Goal: Information Seeking & Learning: Learn about a topic

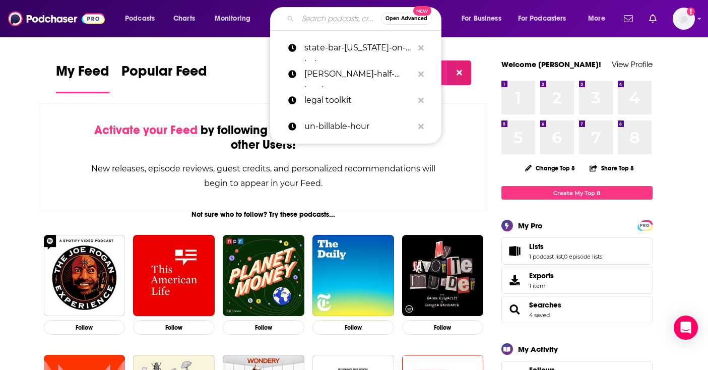
click at [315, 22] on input "Search podcasts, credits, & more..." at bounding box center [339, 19] width 83 height 16
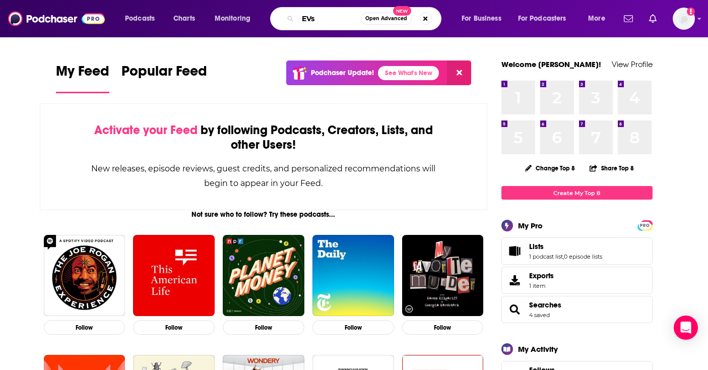
type input "EVs"
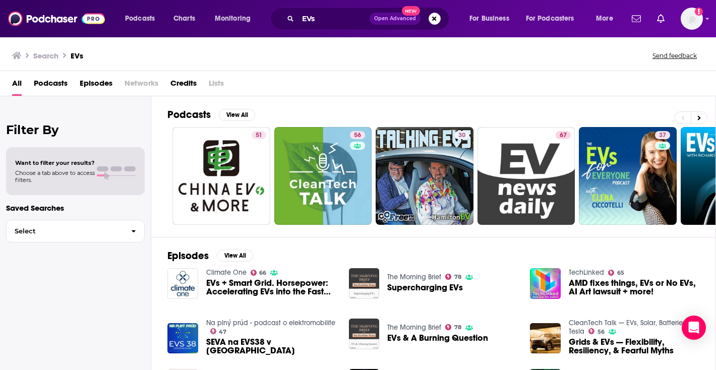
click at [52, 82] on span "Podcasts" at bounding box center [51, 85] width 34 height 21
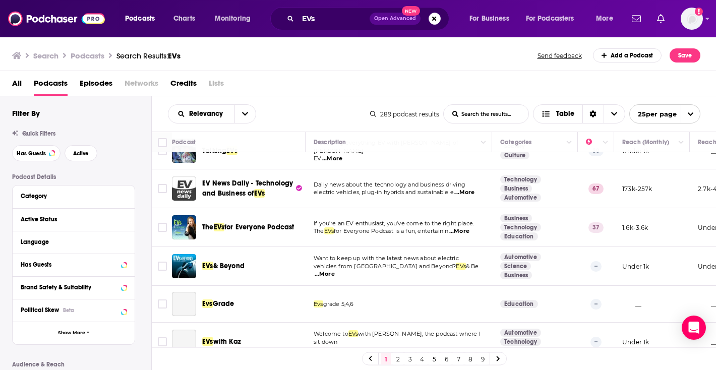
scroll to position [252, 0]
